Goal: Navigation & Orientation: Find specific page/section

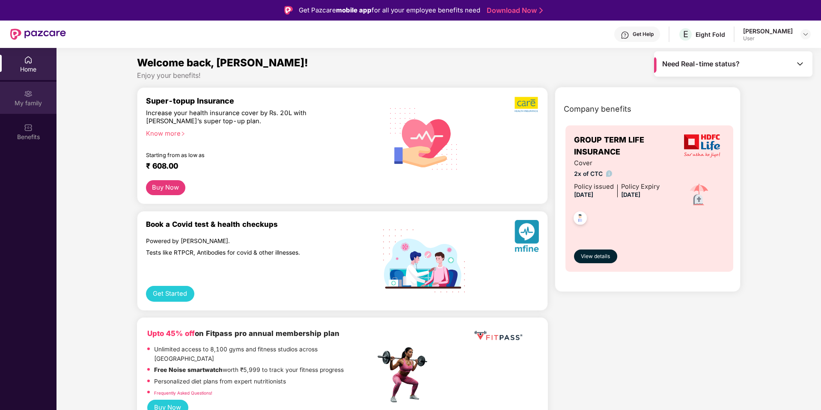
click at [18, 96] on div "My family" at bounding box center [28, 98] width 56 height 32
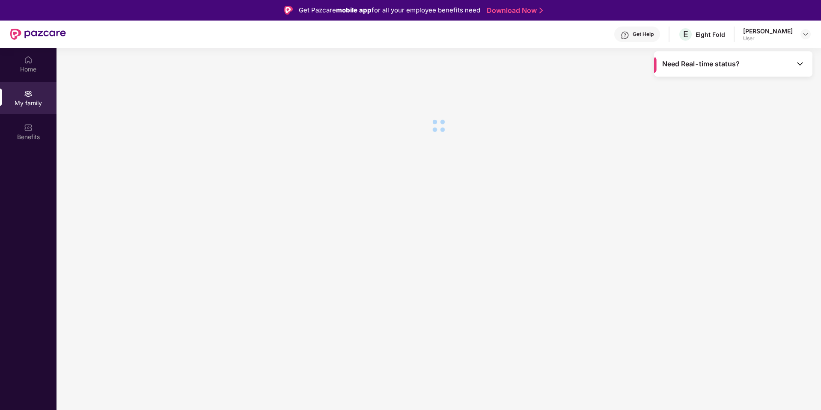
scroll to position [2, 0]
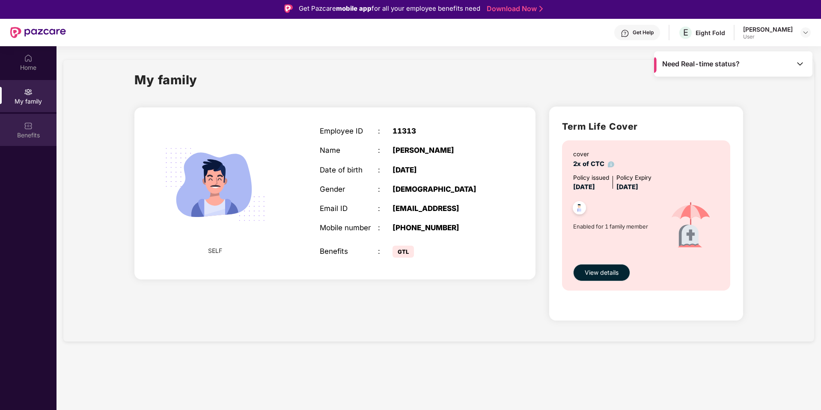
click at [10, 130] on div "Benefits" at bounding box center [28, 130] width 56 height 32
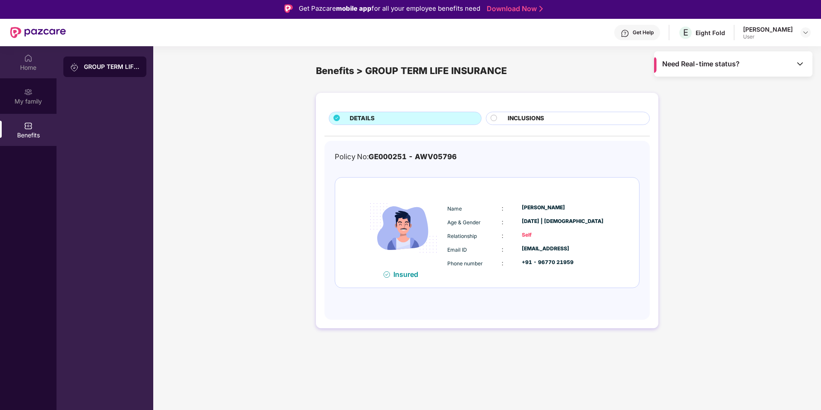
click at [39, 59] on div "Home" at bounding box center [28, 62] width 56 height 32
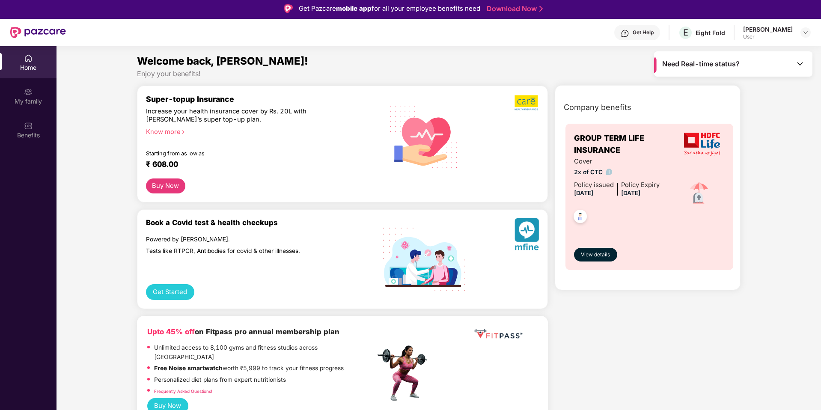
click at [788, 59] on div "Need Real-time status?" at bounding box center [733, 63] width 158 height 25
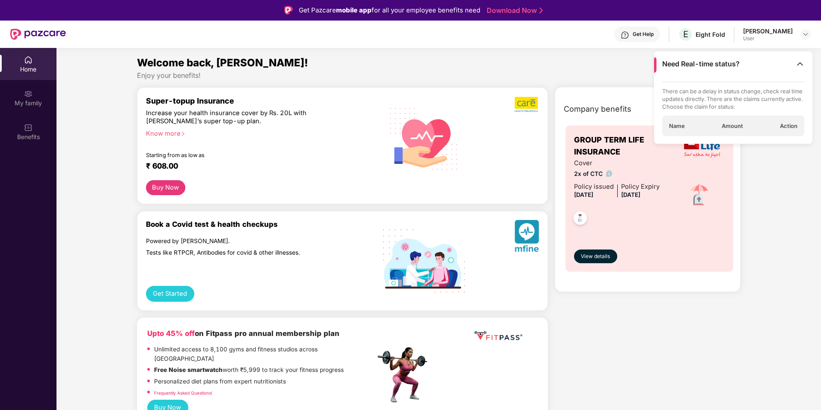
click at [788, 59] on div "Need Real-time status?" at bounding box center [733, 63] width 158 height 25
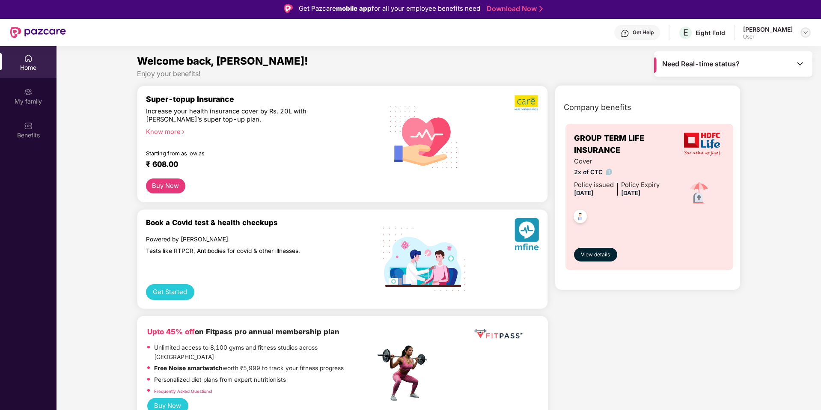
click at [806, 31] on img at bounding box center [805, 32] width 7 height 7
click at [24, 60] on img at bounding box center [28, 58] width 9 height 9
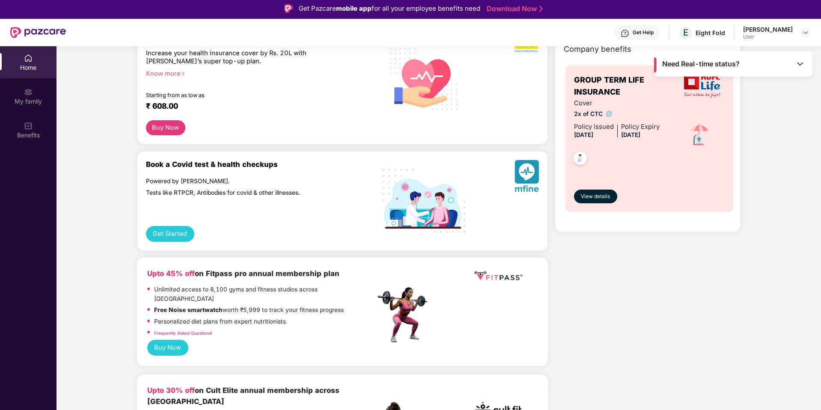
scroll to position [60, 0]
